Goal: Download file/media

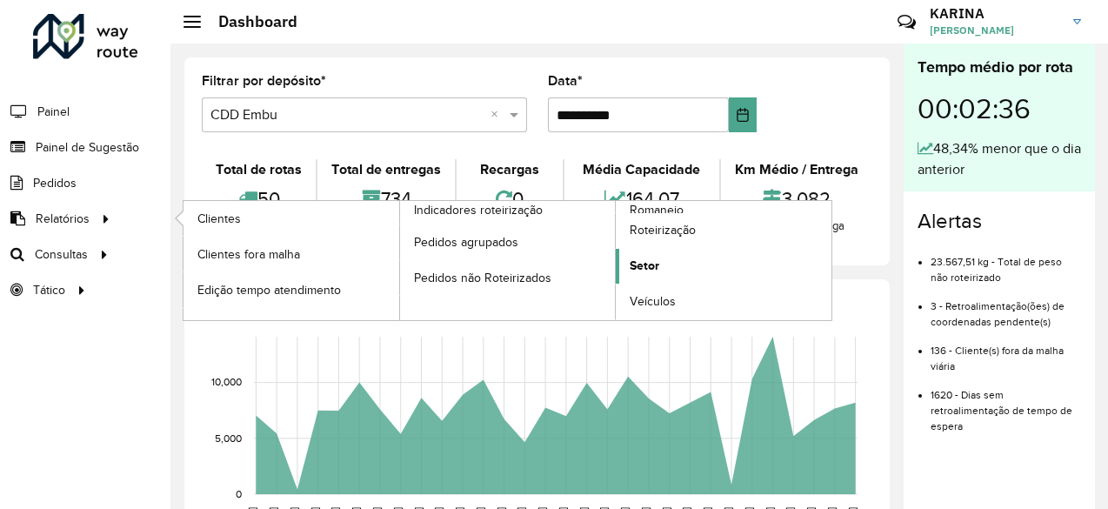
click at [649, 262] on span "Setor" at bounding box center [644, 265] width 30 height 18
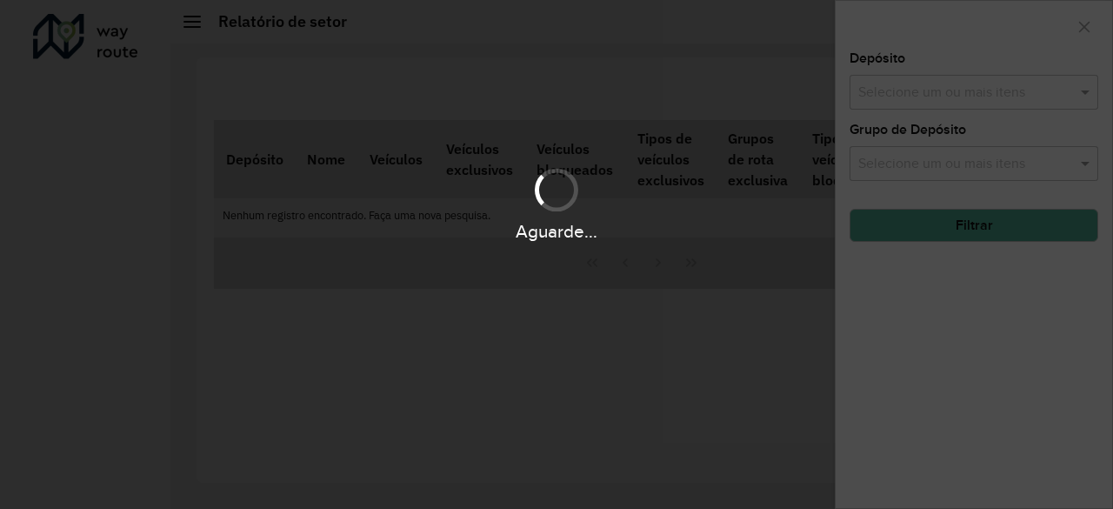
click at [649, 265] on div "Aguarde..." at bounding box center [556, 254] width 1113 height 509
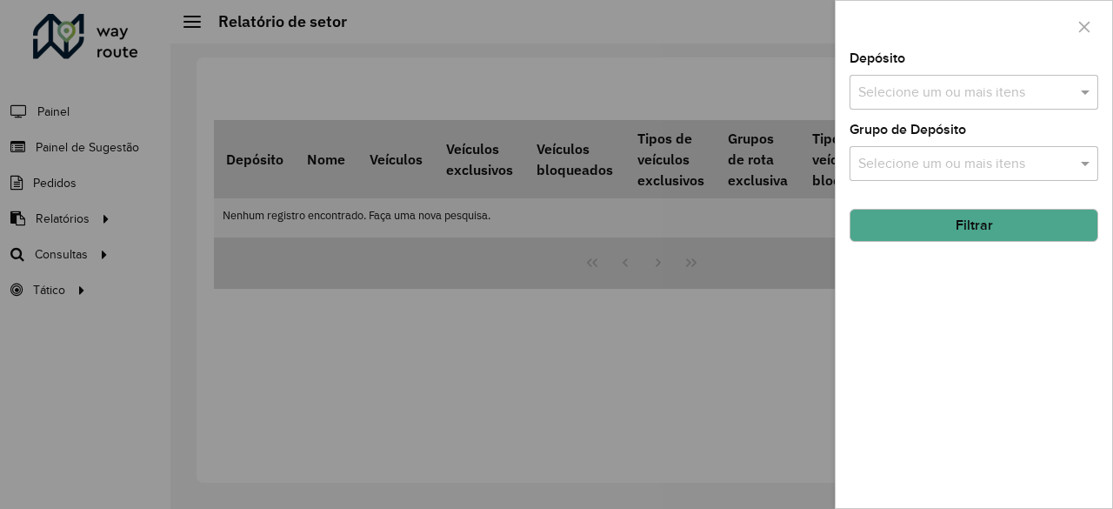
click at [907, 97] on input "text" at bounding box center [965, 93] width 223 height 21
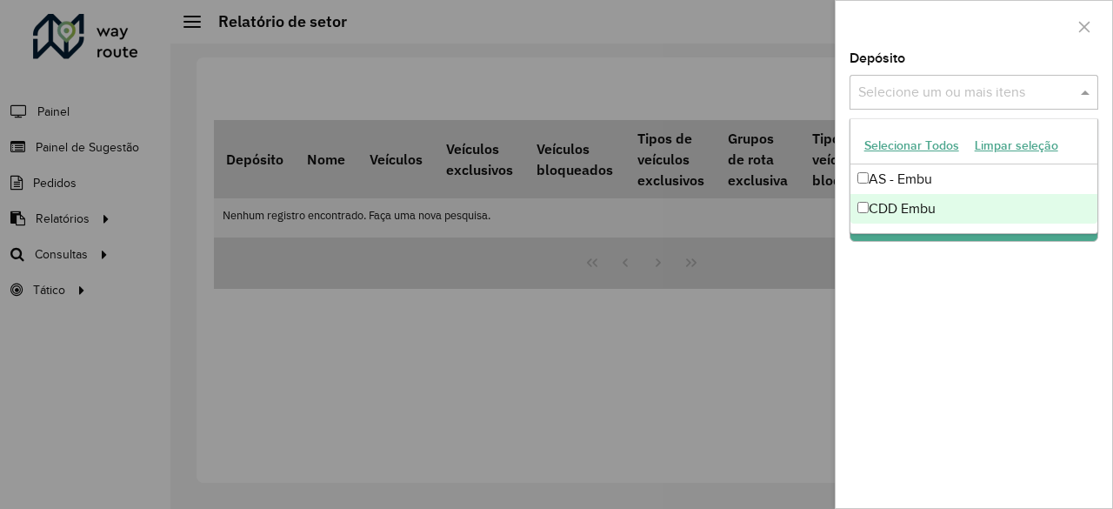
click at [895, 203] on div "CDD Embu" at bounding box center [974, 209] width 248 height 30
click at [895, 279] on div "Depósito Selecione um ou mais itens CDD Embu × × Grupo de Depósito Selecione um…" at bounding box center [973, 280] width 276 height 456
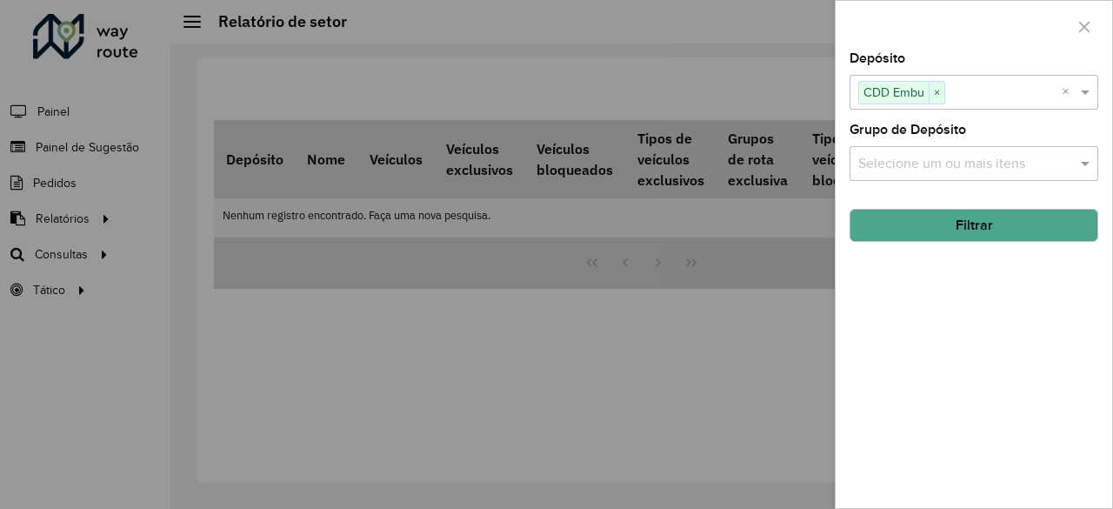
click at [924, 223] on button "Filtrar" at bounding box center [973, 225] width 249 height 33
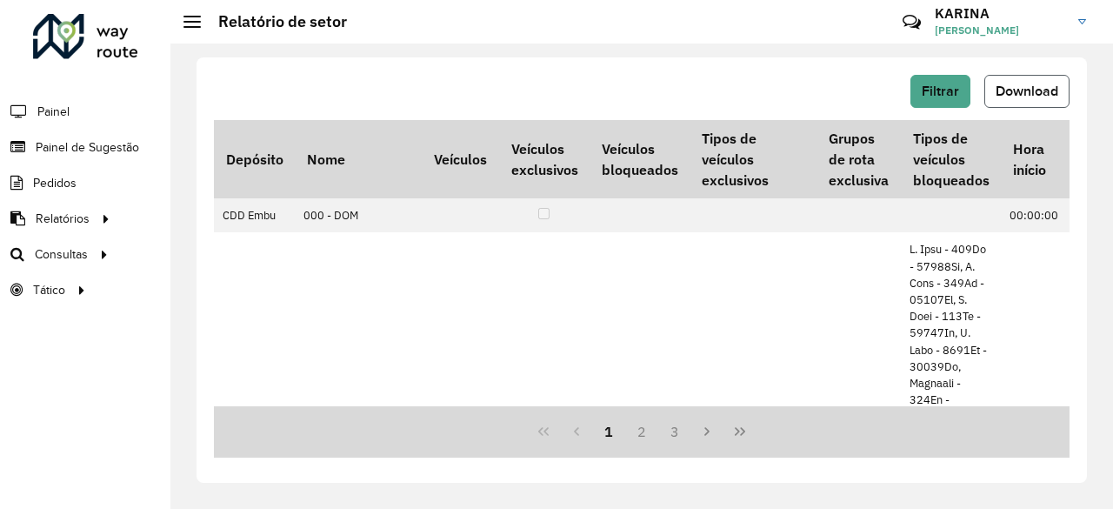
click at [1034, 87] on span "Download" at bounding box center [1026, 90] width 63 height 15
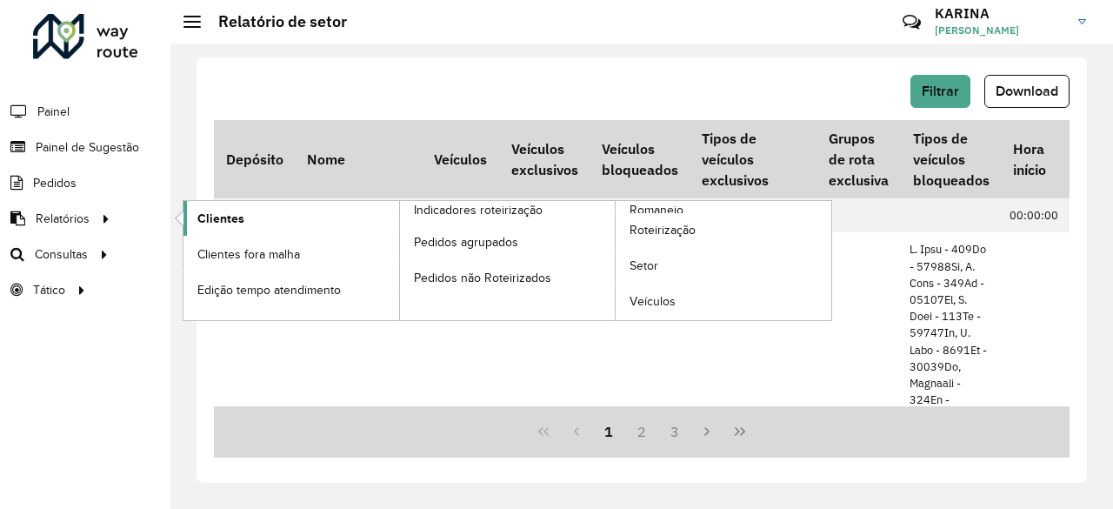
click at [210, 218] on span "Clientes" at bounding box center [220, 219] width 47 height 18
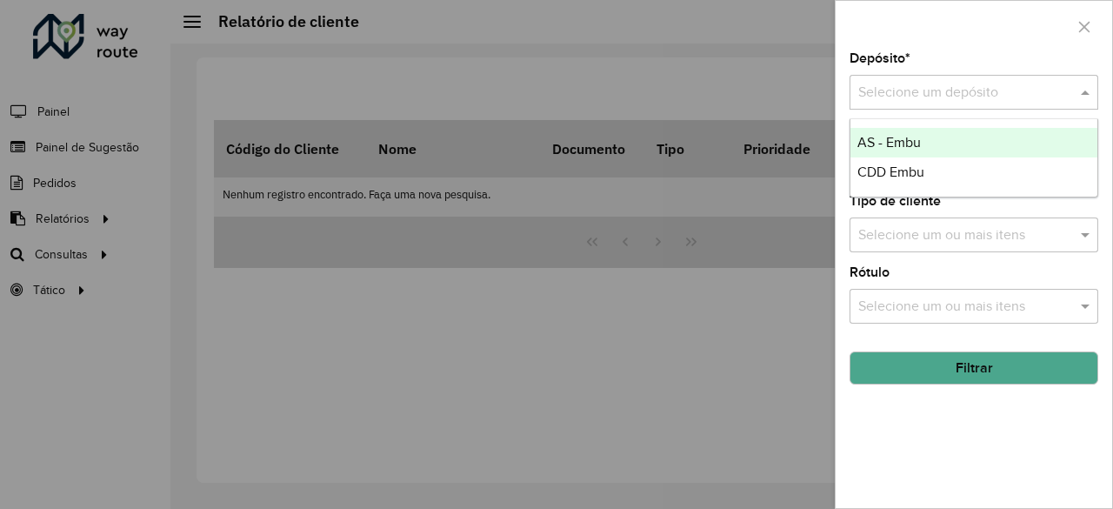
click at [905, 99] on input "text" at bounding box center [956, 93] width 196 height 21
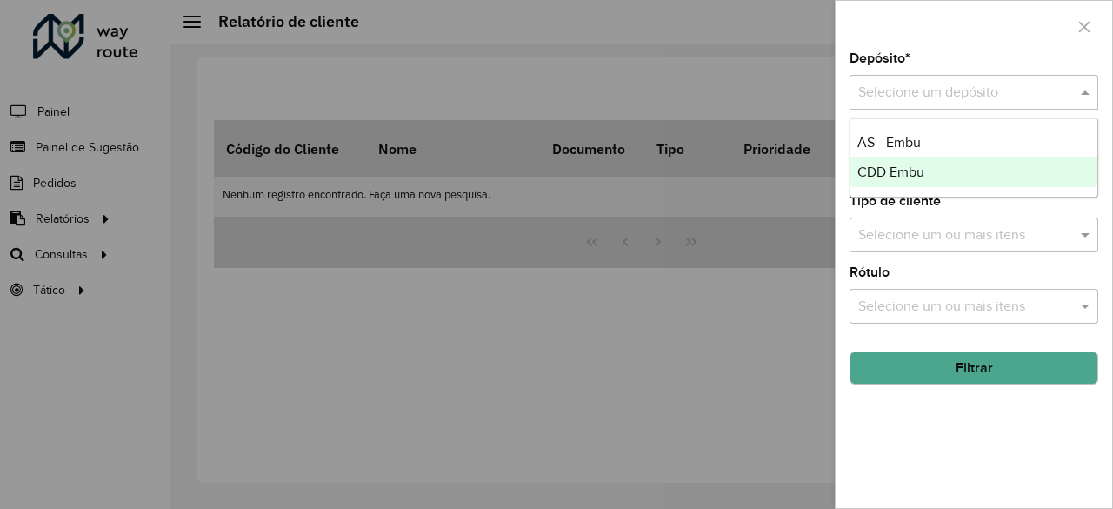
click at [895, 170] on span "CDD Embu" at bounding box center [890, 171] width 67 height 15
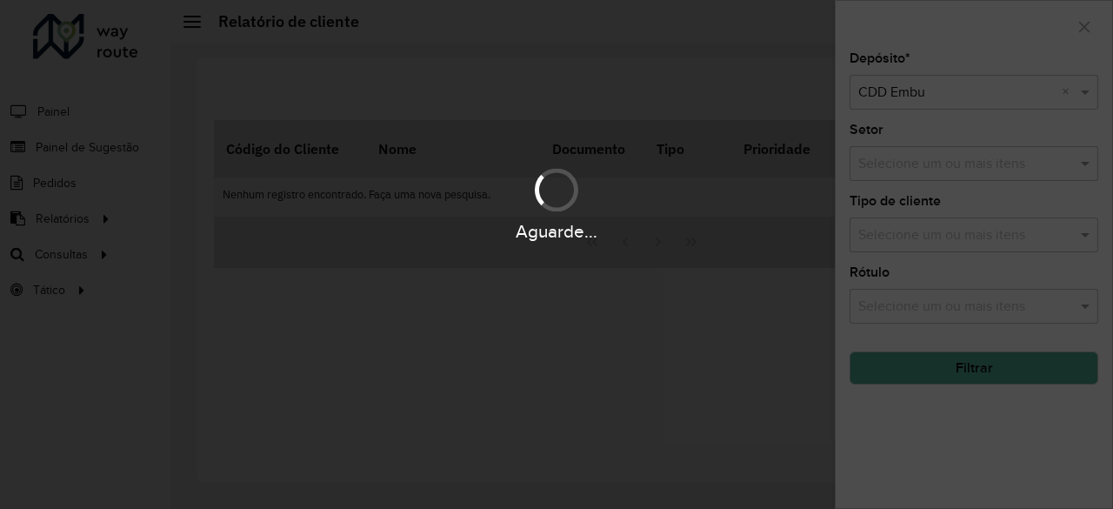
click at [950, 369] on div "Aguarde..." at bounding box center [556, 254] width 1113 height 509
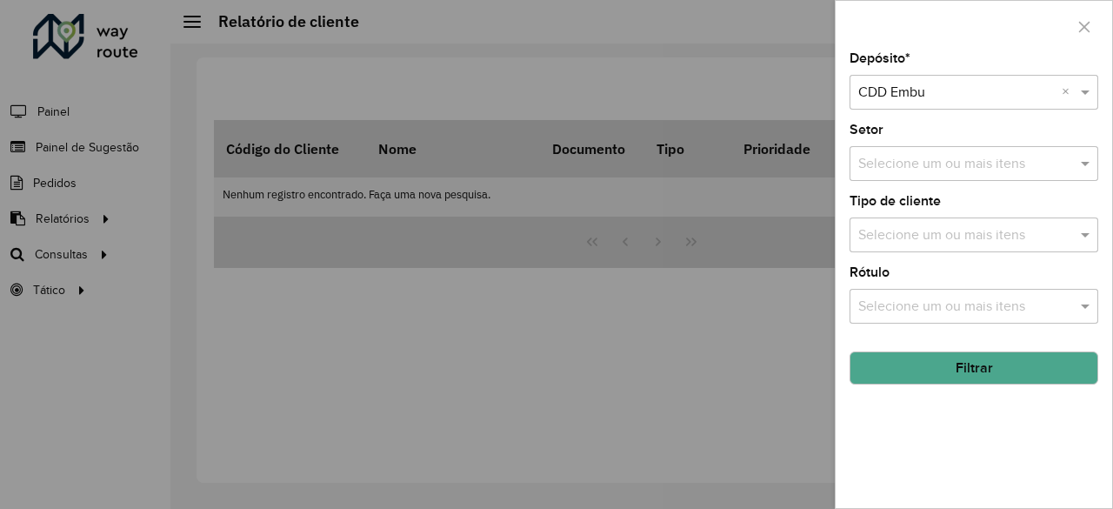
click at [931, 373] on button "Filtrar" at bounding box center [973, 367] width 249 height 33
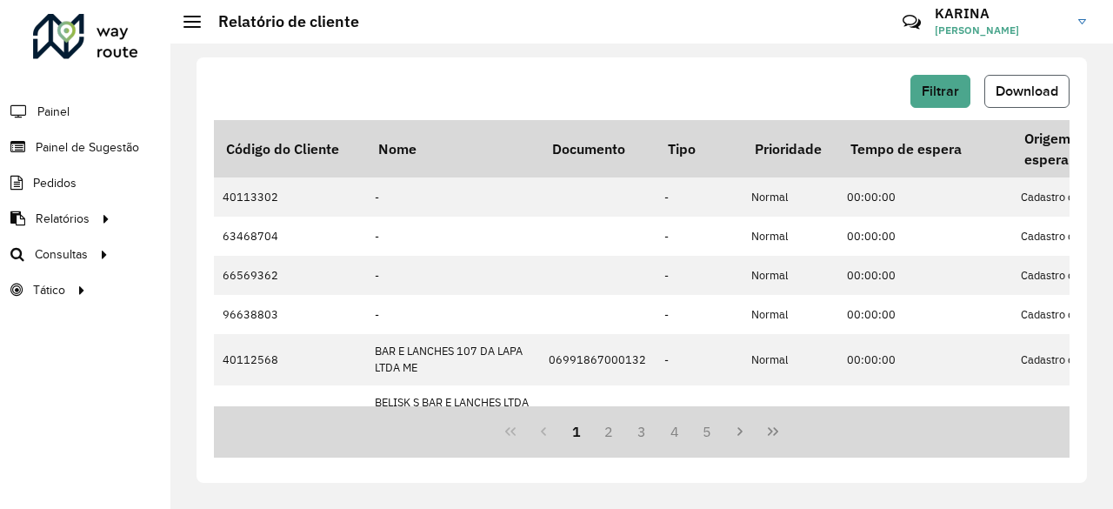
click at [1019, 88] on span "Download" at bounding box center [1026, 90] width 63 height 15
